Goal: Transaction & Acquisition: Book appointment/travel/reservation

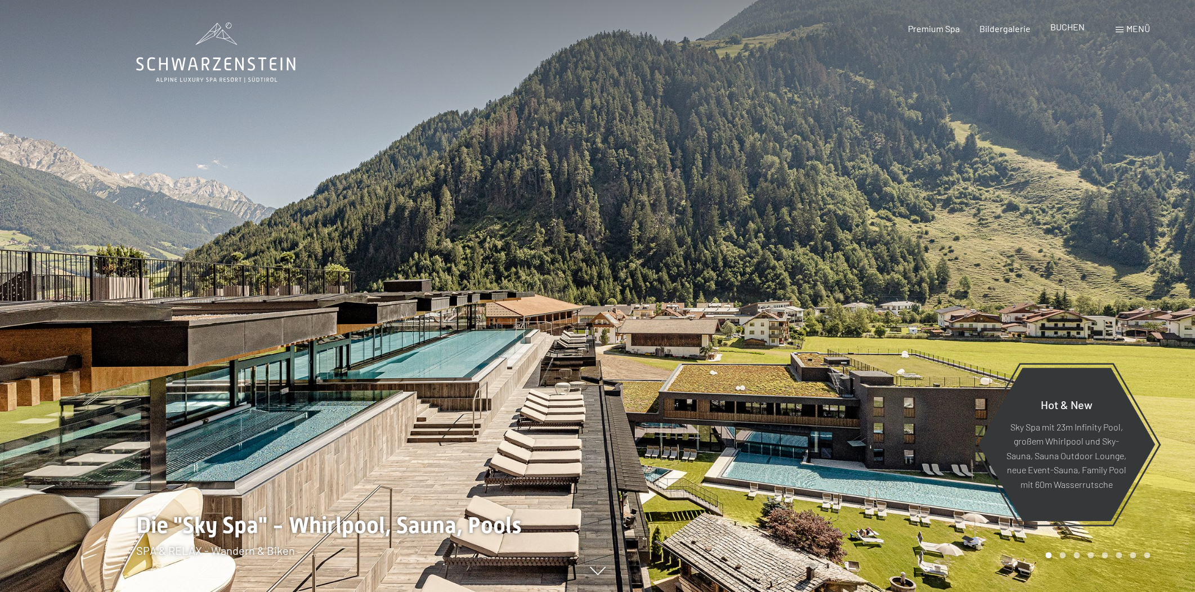
click at [1063, 25] on span "BUCHEN" at bounding box center [1067, 26] width 34 height 11
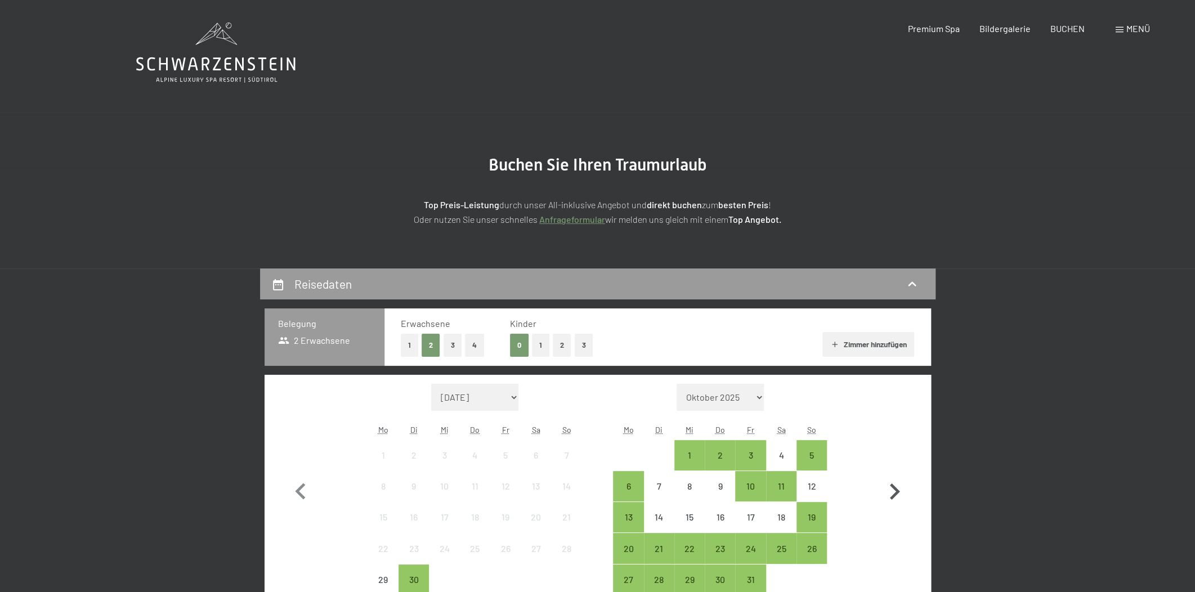
click at [885, 482] on icon "button" at bounding box center [894, 492] width 33 height 33
select select "2025-10-01"
select select "2025-11-01"
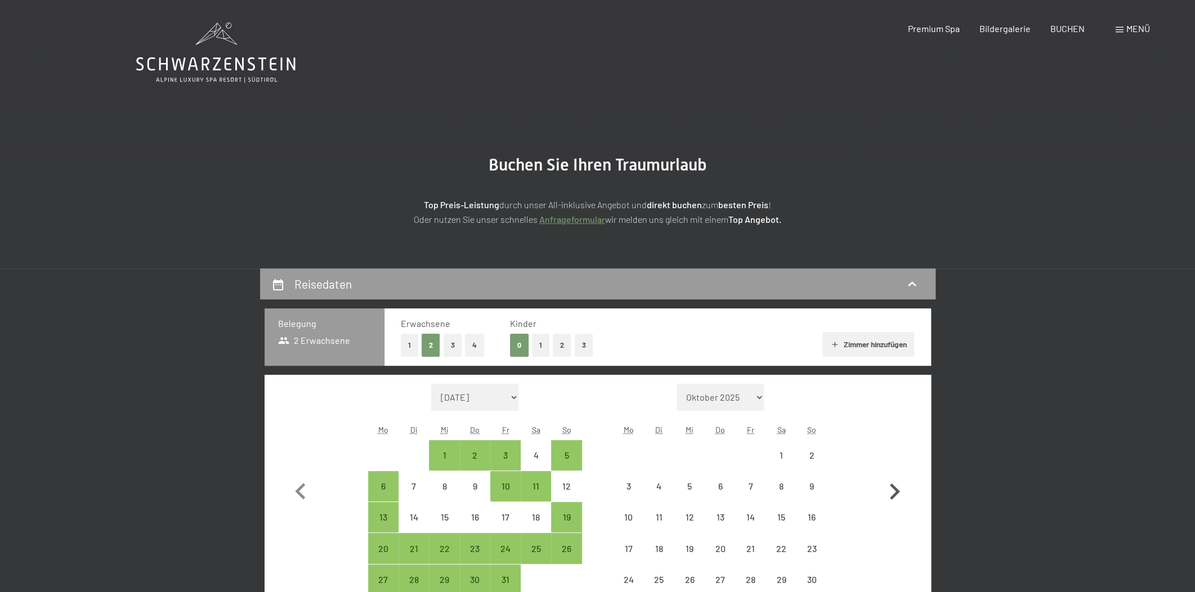
click at [897, 487] on icon "button" at bounding box center [894, 492] width 33 height 33
select select "2025-11-01"
select select "2025-12-01"
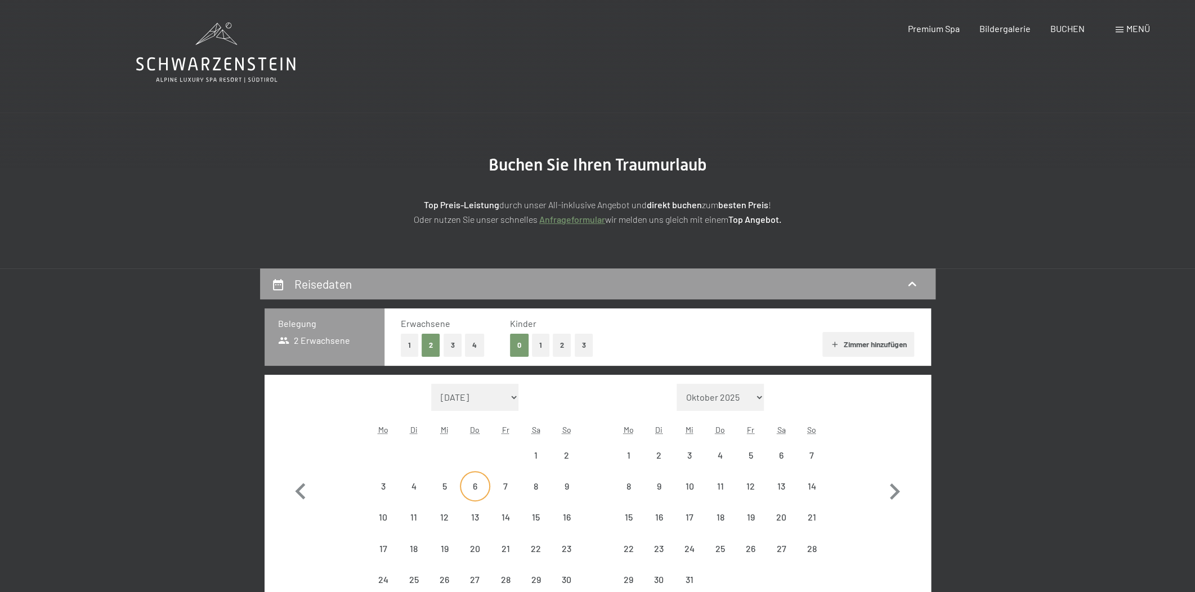
select select "2025-11-01"
select select "2025-12-01"
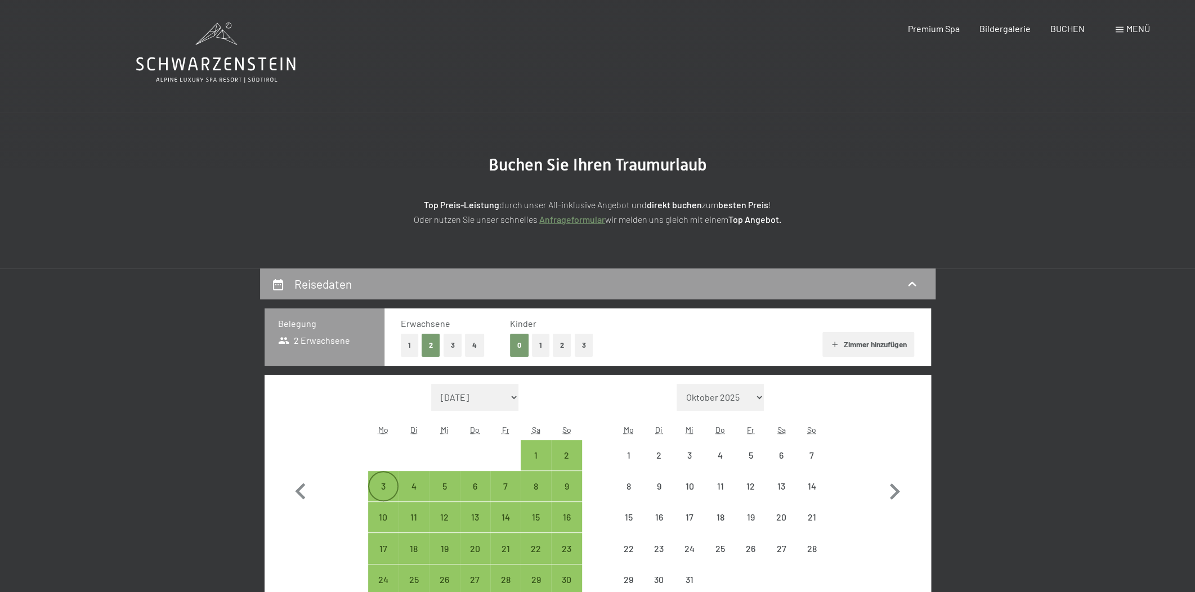
select select "2025-11-01"
select select "2025-12-01"
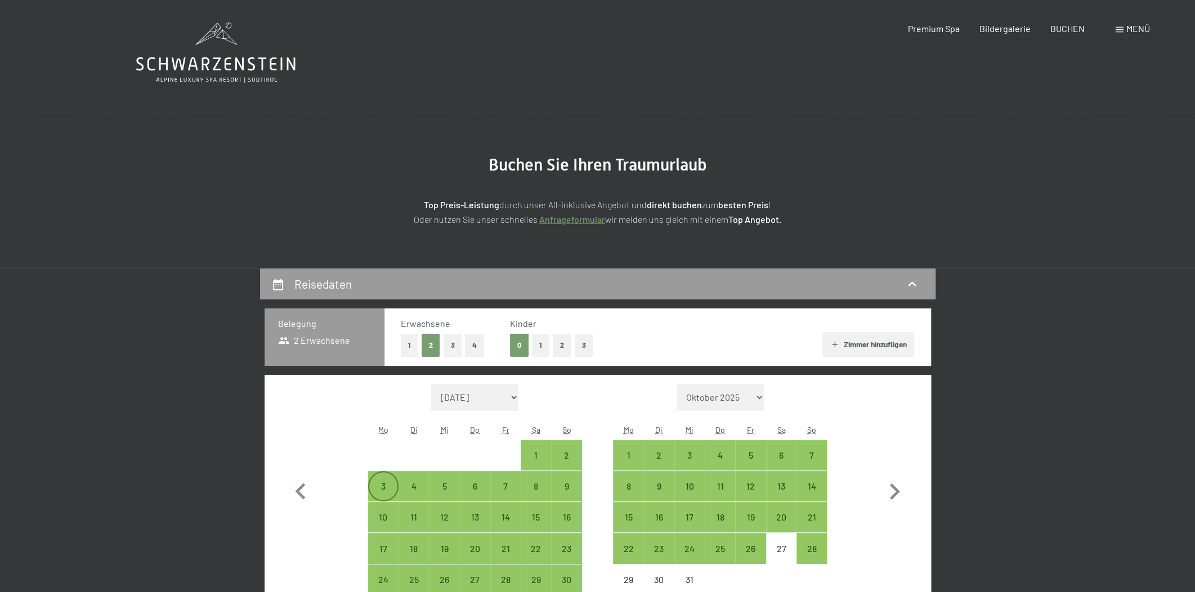
click at [380, 486] on div "3" at bounding box center [383, 496] width 28 height 28
select select "2025-11-01"
select select "2025-12-01"
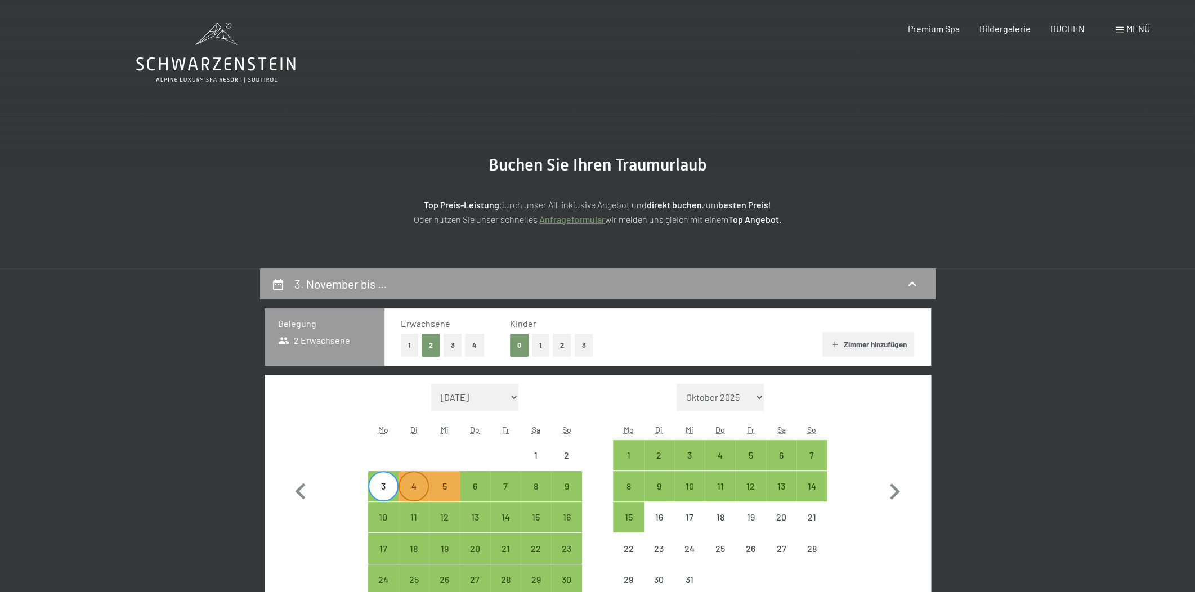
click at [407, 486] on div "4" at bounding box center [414, 496] width 28 height 28
select select "2025-11-01"
select select "2025-12-01"
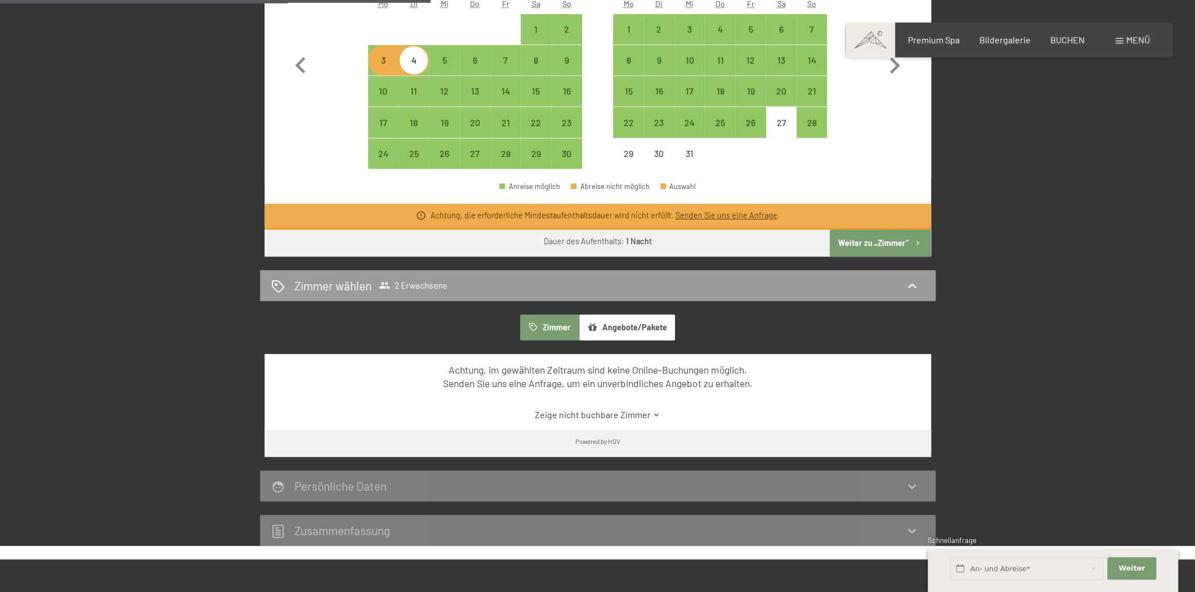
scroll to position [853, 0]
